Goal: Information Seeking & Learning: Check status

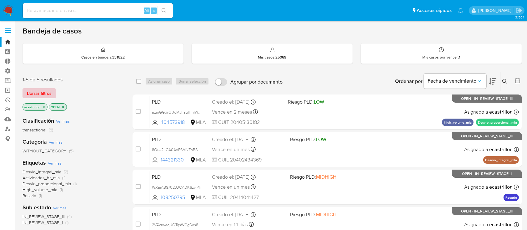
click at [47, 91] on span "Borrar filtros" at bounding box center [39, 93] width 25 height 9
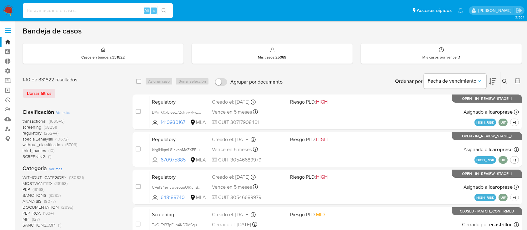
click at [52, 13] on input at bounding box center [98, 11] width 150 height 8
paste input "l81h4P5ssBWQ7QHN7gLOFMjl"
type input "l81h4P5ssBWQ7QHN7gLOFMjl"
click at [123, 11] on input "l81h4P5ssBWQ7QHN7gLOFMjl" at bounding box center [98, 11] width 150 height 8
click at [170, 9] on button "search-icon" at bounding box center [163, 10] width 13 height 9
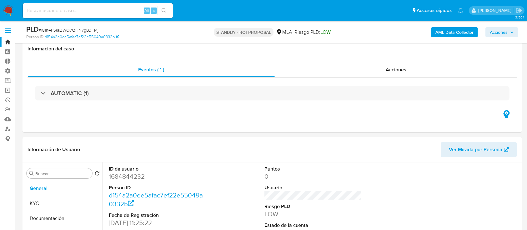
scroll to position [50, 0]
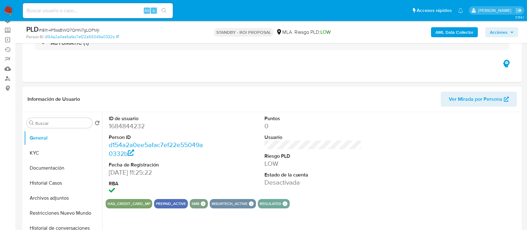
select select "10"
click at [42, 196] on button "Archivos adjuntos" at bounding box center [60, 197] width 73 height 15
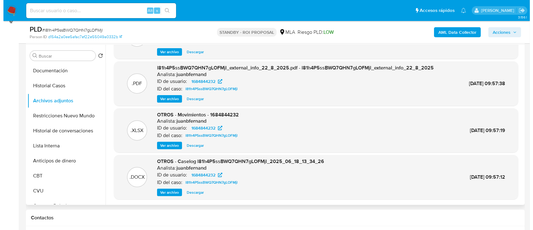
scroll to position [131, 0]
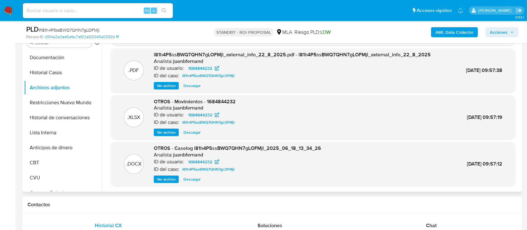
click at [167, 179] on span "Ver archivo" at bounding box center [166, 179] width 19 height 6
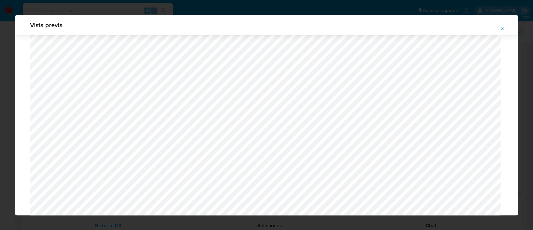
scroll to position [207, 0]
click at [505, 28] on button "Attachment preview" at bounding box center [503, 29] width 14 height 10
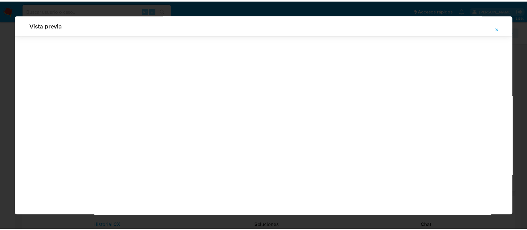
scroll to position [20, 0]
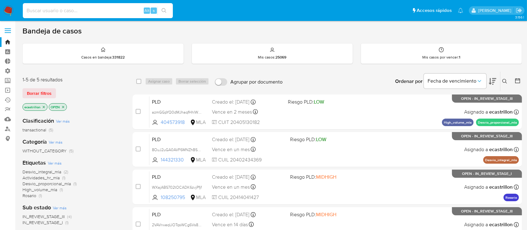
click at [129, 7] on input at bounding box center [98, 11] width 150 height 8
paste input "LQMHpzb0UMRKHrehuyLuYQBP"
type input "LQMHpzb0UMRKHrehuyLuYQBP"
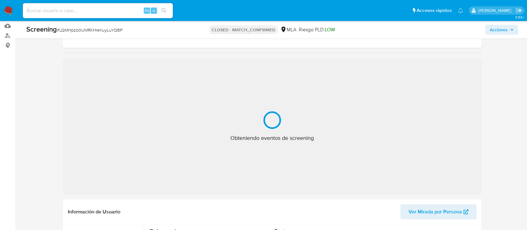
scroll to position [94, 0]
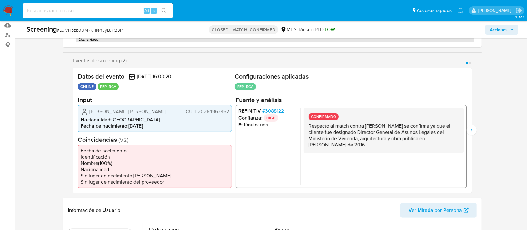
select select "10"
click at [475, 133] on button "Siguiente" at bounding box center [472, 130] width 10 height 10
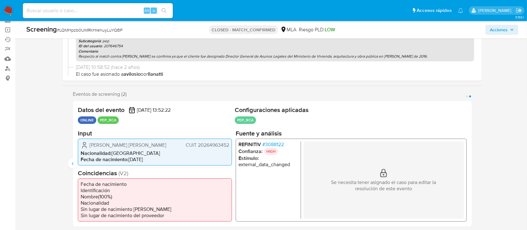
scroll to position [61, 0]
click at [71, 161] on icon "Anterior" at bounding box center [72, 163] width 5 height 5
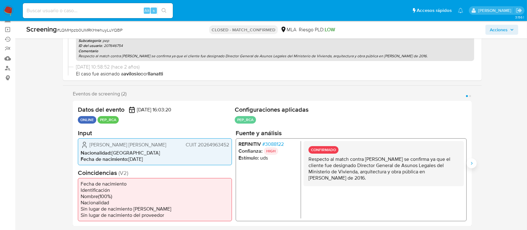
click at [471, 161] on icon "Siguiente" at bounding box center [471, 163] width 5 height 5
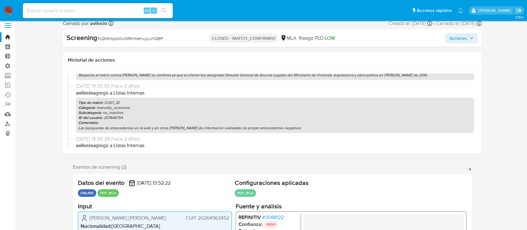
scroll to position [75, 0]
click at [152, 119] on p "ID del usuario : 207646754" at bounding box center [274, 118] width 393 height 5
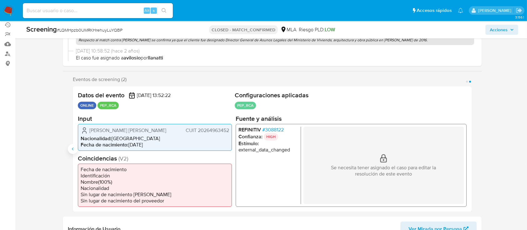
click at [72, 153] on button "Anterior" at bounding box center [73, 149] width 10 height 10
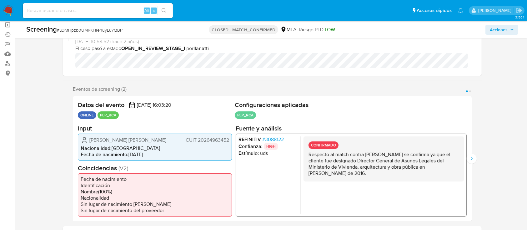
scroll to position [68, 0]
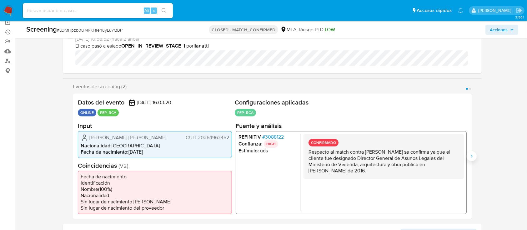
click at [472, 156] on icon "Siguiente" at bounding box center [471, 155] width 5 height 5
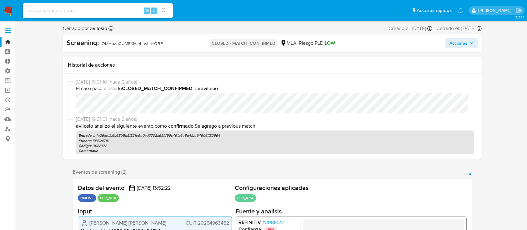
scroll to position [52, 0]
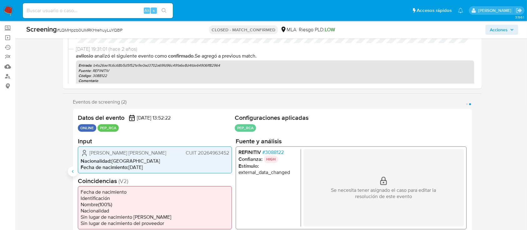
click at [71, 170] on icon "Anterior" at bounding box center [72, 171] width 5 height 5
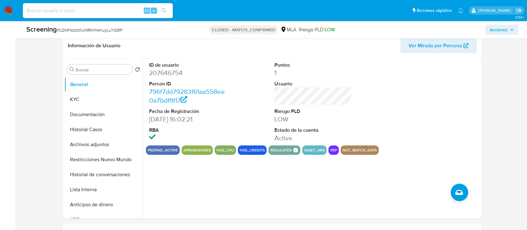
scroll to position [259, 0]
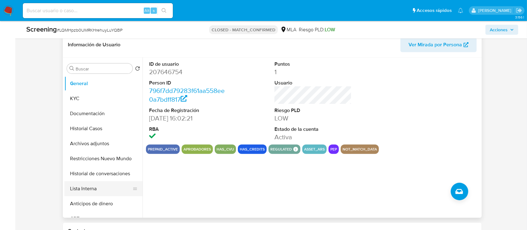
click at [79, 191] on button "Lista Interna" at bounding box center [100, 188] width 73 height 15
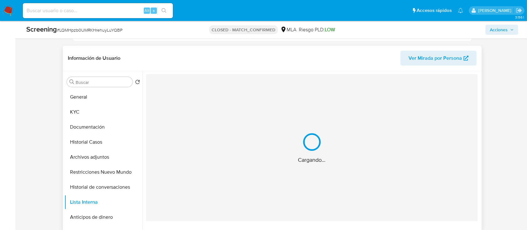
scroll to position [250, 0]
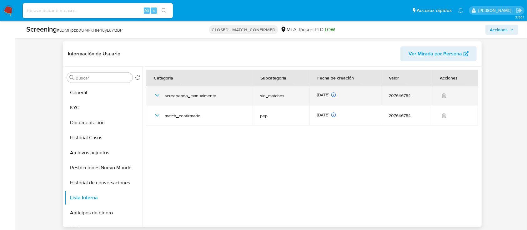
click at [162, 98] on div "screeneado_manualmente" at bounding box center [199, 95] width 92 height 20
click at [156, 93] on icon "button" at bounding box center [156, 95] width 7 height 7
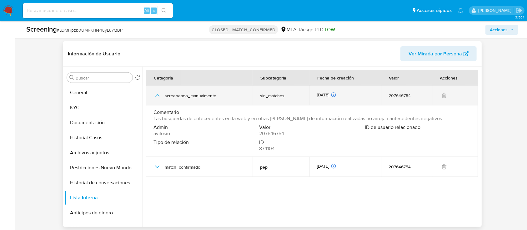
click at [156, 94] on icon "button" at bounding box center [157, 95] width 4 height 2
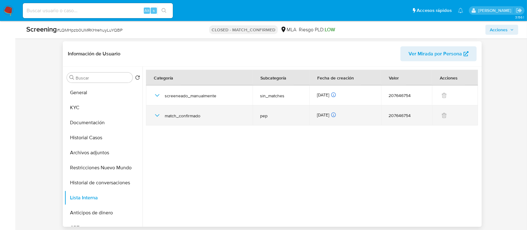
click at [156, 114] on icon "button" at bounding box center [156, 115] width 7 height 7
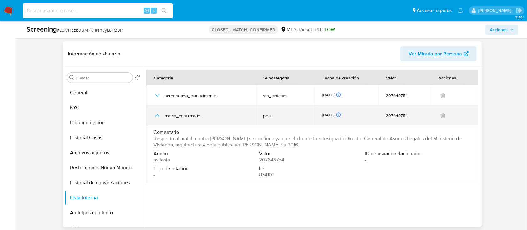
click at [156, 114] on icon "button" at bounding box center [156, 115] width 7 height 7
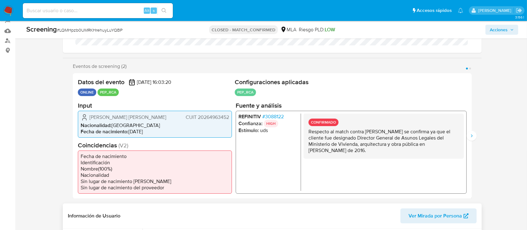
scroll to position [192, 0]
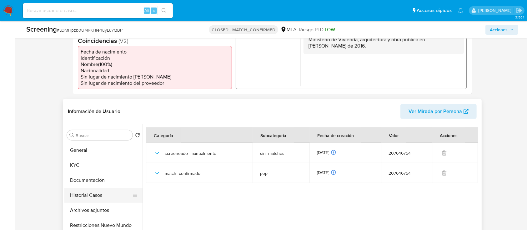
click at [82, 195] on button "Historial Casos" at bounding box center [100, 194] width 73 height 15
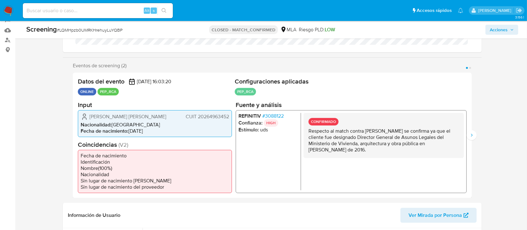
scroll to position [88, 0]
click at [111, 13] on input at bounding box center [98, 11] width 150 height 8
paste input "JKRhxXowdimEG502zwJNQ8HN"
type input "JKRhxXowdimEG502zwJNQ8HN"
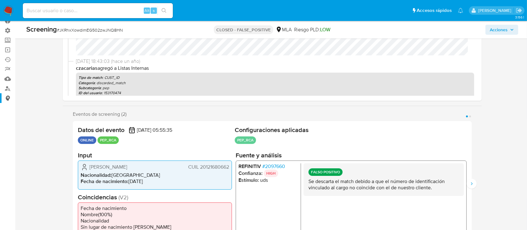
select select "10"
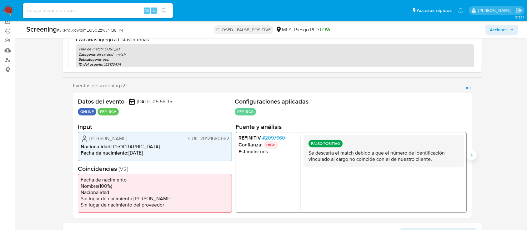
click at [473, 153] on icon "Siguiente" at bounding box center [471, 154] width 5 height 5
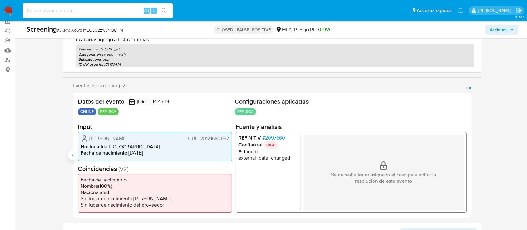
click at [73, 155] on icon "Anterior" at bounding box center [73, 154] width 2 height 3
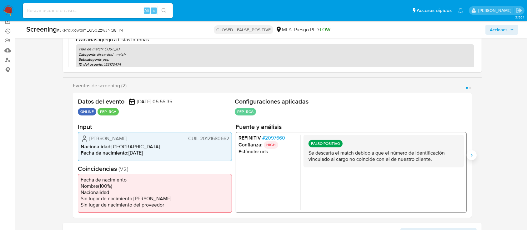
click at [473, 154] on icon "Siguiente" at bounding box center [471, 154] width 5 height 5
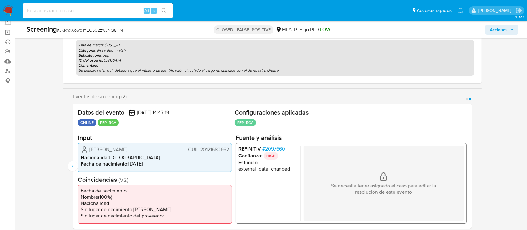
scroll to position [63, 0]
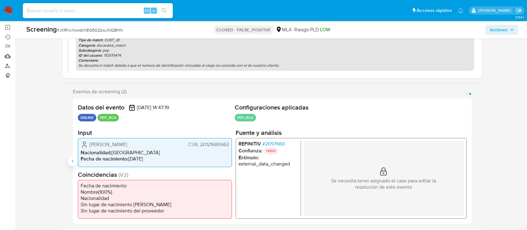
click at [73, 158] on icon "Anterior" at bounding box center [72, 160] width 5 height 5
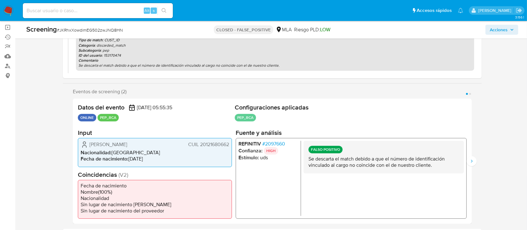
click at [80, 13] on input at bounding box center [98, 11] width 150 height 8
paste input "Lk69Hax7QoXv3LosQ6Zl8K1E"
type input "Lk69Hax7QoXv3LosQ6Zl8K1E"
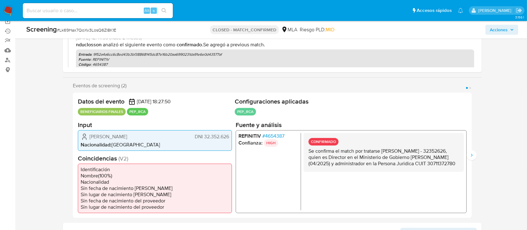
select select "10"
click at [468, 153] on button "Siguiente" at bounding box center [472, 155] width 10 height 10
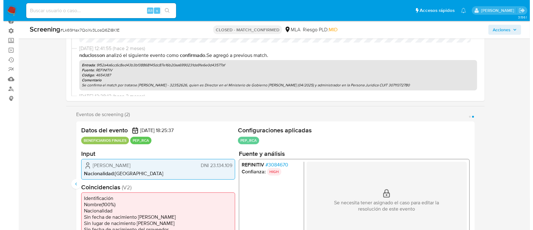
scroll to position [40, 0]
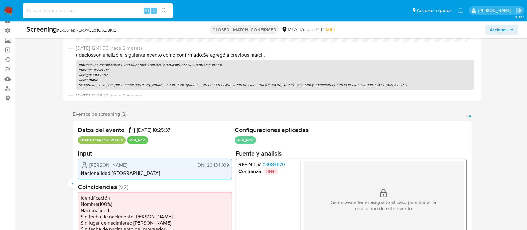
click at [266, 162] on span "# 3084670" at bounding box center [273, 164] width 23 height 6
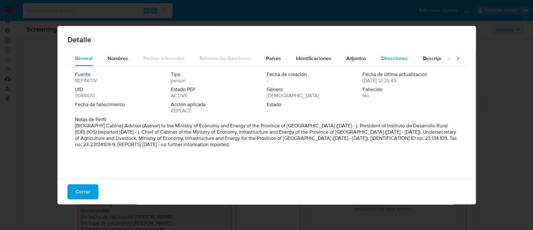
click at [384, 56] on span "Direcciones" at bounding box center [395, 58] width 27 height 7
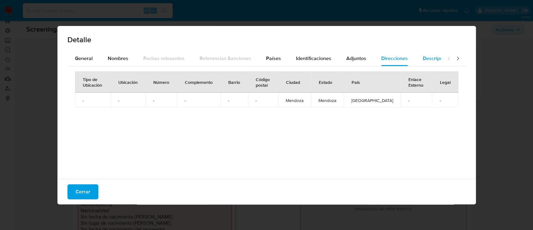
click at [418, 55] on button "Descripciones" at bounding box center [439, 58] width 47 height 15
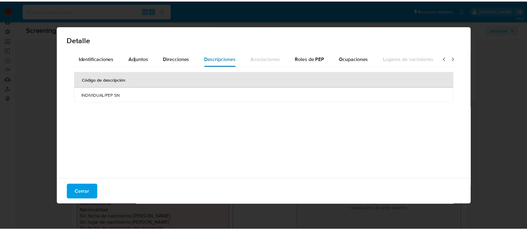
scroll to position [0, 222]
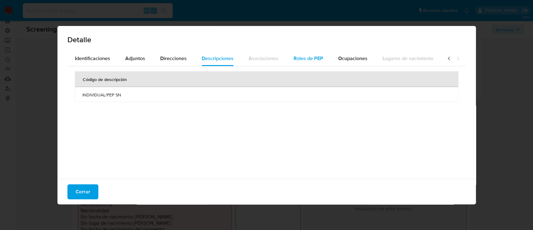
click at [317, 58] on span "Roles de PEP" at bounding box center [309, 58] width 30 height 7
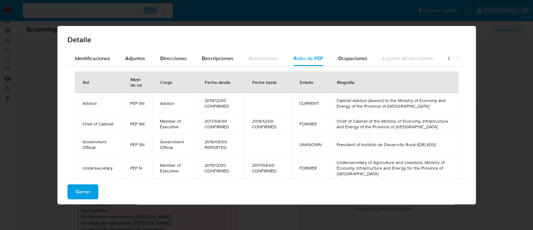
click at [201, 101] on td "2019/12/00 CONFIRMED" at bounding box center [220, 102] width 47 height 21
drag, startPoint x: 422, startPoint y: 107, endPoint x: 332, endPoint y: 99, distance: 89.4
click at [332, 99] on td "Cabinet Advisor (Asesor) to the Ministry of Economy and Energy of the Province …" at bounding box center [393, 102] width 129 height 21
click at [74, 188] on button "Cerrar" at bounding box center [82, 191] width 31 height 15
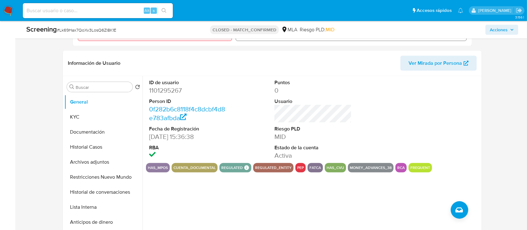
scroll to position [242, 0]
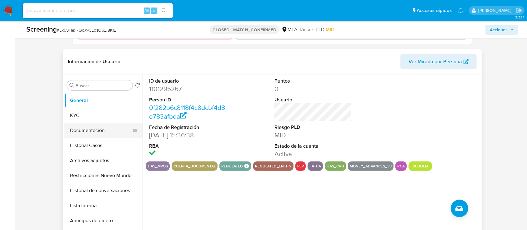
click at [72, 136] on button "Documentación" at bounding box center [100, 130] width 73 height 15
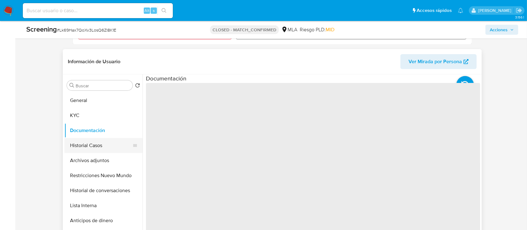
click at [80, 143] on button "Historial Casos" at bounding box center [100, 145] width 73 height 15
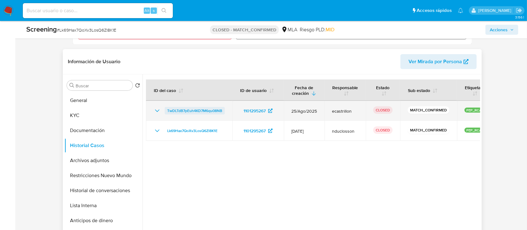
click at [197, 107] on span "TwDLTdB7pEuh4KD7M6qu08NB" at bounding box center [194, 110] width 55 height 7
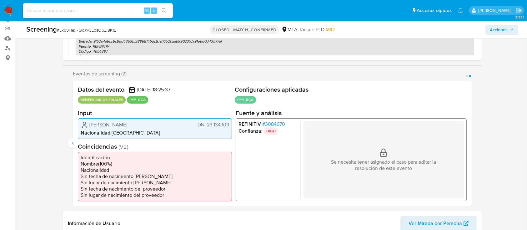
scroll to position [91, 0]
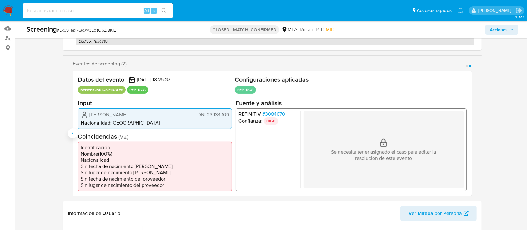
click at [77, 134] on button "Anterior" at bounding box center [73, 133] width 10 height 10
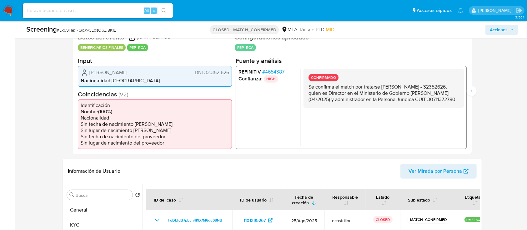
scroll to position [112, 0]
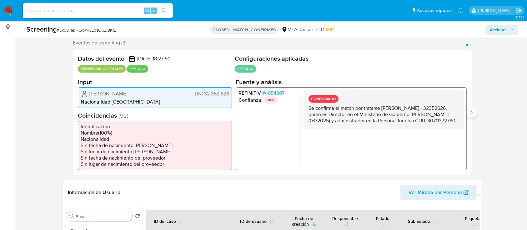
click at [472, 114] on icon "Siguiente" at bounding box center [471, 112] width 5 height 5
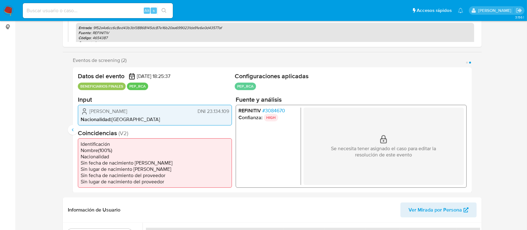
scroll to position [0, 0]
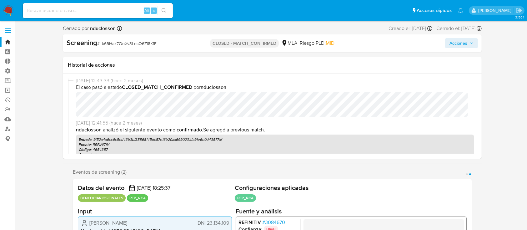
click at [10, 33] on span at bounding box center [8, 32] width 6 height 1
click at [0, 0] on input "checkbox" at bounding box center [0, 0] width 0 height 0
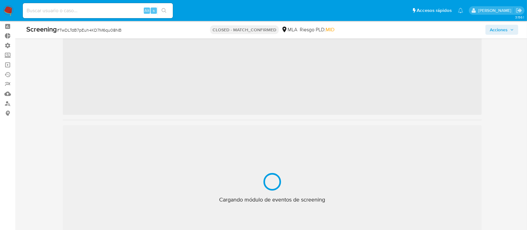
scroll to position [40, 0]
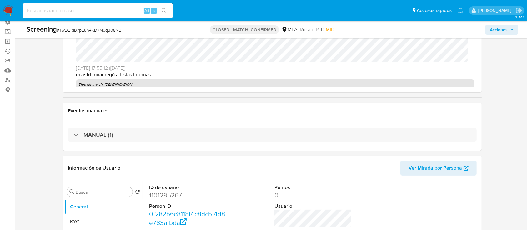
select select "10"
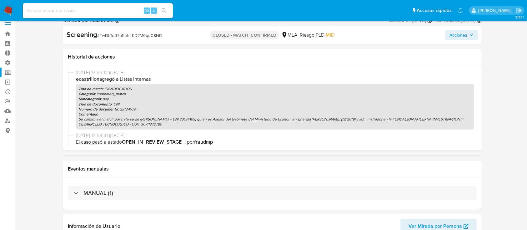
scroll to position [8, 0]
click at [8, 73] on label "Screening" at bounding box center [37, 73] width 74 height 10
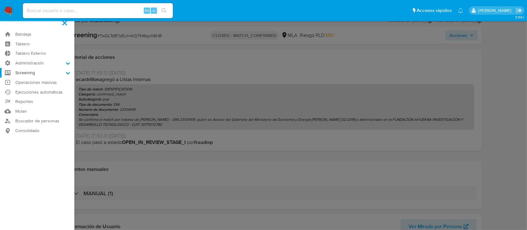
click at [0, 0] on input "Screening" at bounding box center [0, 0] width 0 height 0
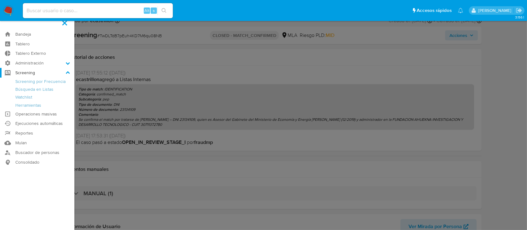
click at [33, 72] on label "Screening" at bounding box center [37, 73] width 74 height 10
click at [0, 0] on input "Screening" at bounding box center [0, 0] width 0 height 0
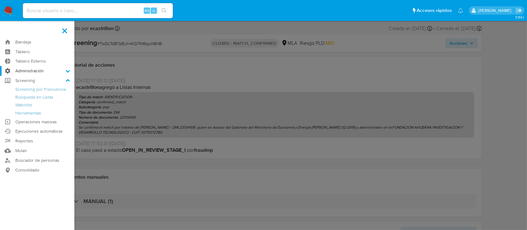
click at [65, 71] on label "Administración" at bounding box center [37, 71] width 74 height 10
click at [0, 0] on input "Administración" at bounding box center [0, 0] width 0 height 0
click at [70, 70] on icon at bounding box center [68, 71] width 4 height 4
click at [0, 0] on input "Administración" at bounding box center [0, 0] width 0 height 0
click at [62, 69] on label "Administración" at bounding box center [37, 71] width 74 height 10
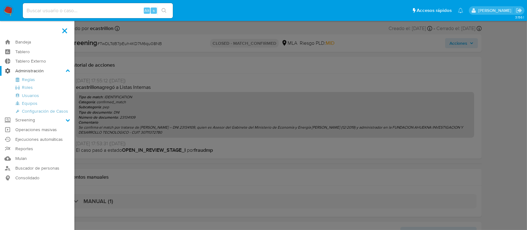
click at [0, 0] on input "Administración" at bounding box center [0, 0] width 0 height 0
click at [68, 70] on icon at bounding box center [68, 70] width 4 height 2
click at [0, 0] on input "Administración" at bounding box center [0, 0] width 0 height 0
click at [49, 68] on label "Administración" at bounding box center [37, 71] width 74 height 10
click at [0, 0] on input "Administración" at bounding box center [0, 0] width 0 height 0
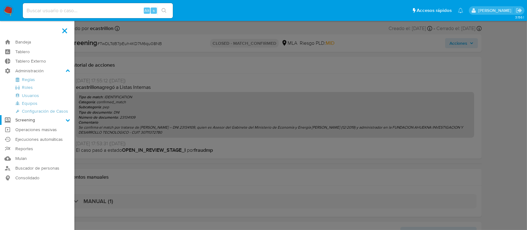
click at [34, 117] on label "Screening" at bounding box center [37, 120] width 74 height 10
click at [0, 0] on input "Screening" at bounding box center [0, 0] width 0 height 0
